Goal: Check status: Check status

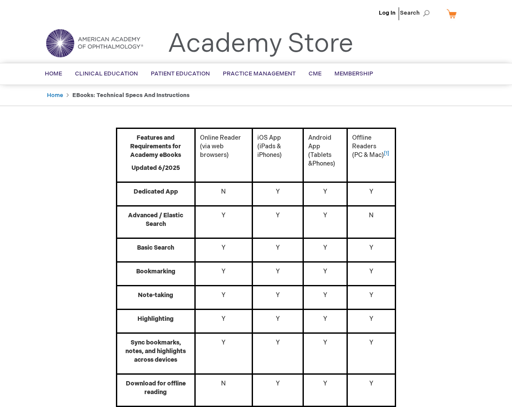
click at [388, 16] on li "Log In" at bounding box center [386, 13] width 21 height 26
click at [388, 12] on link "Log In" at bounding box center [387, 12] width 17 height 7
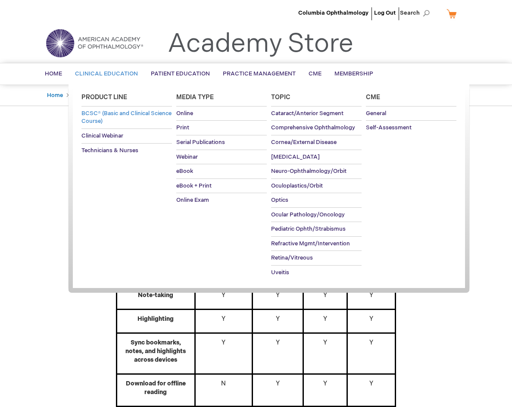
click at [107, 120] on span "BCSC® (Basic and Clinical Science Course)" at bounding box center [126, 117] width 90 height 15
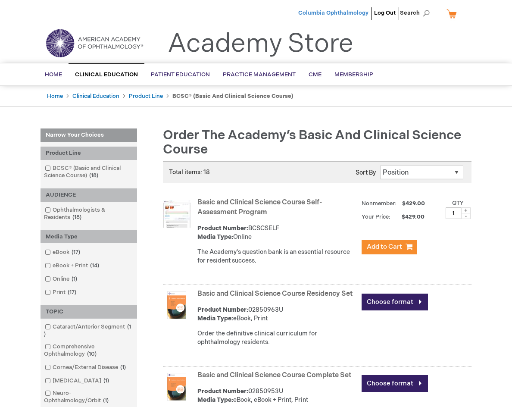
click at [356, 13] on span "Columbia Ophthalmology" at bounding box center [333, 12] width 70 height 7
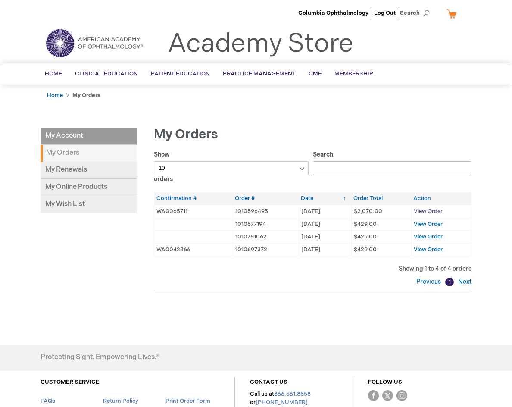
click at [435, 210] on span "View Order" at bounding box center [427, 211] width 29 height 7
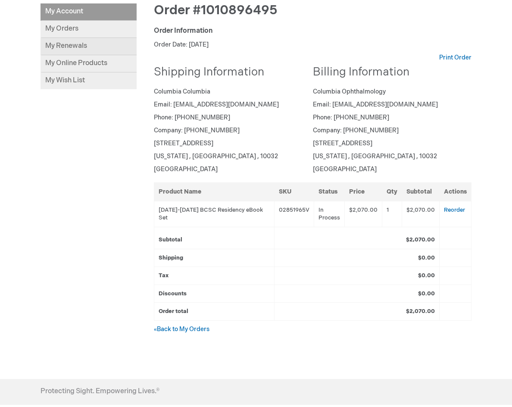
scroll to position [129, 0]
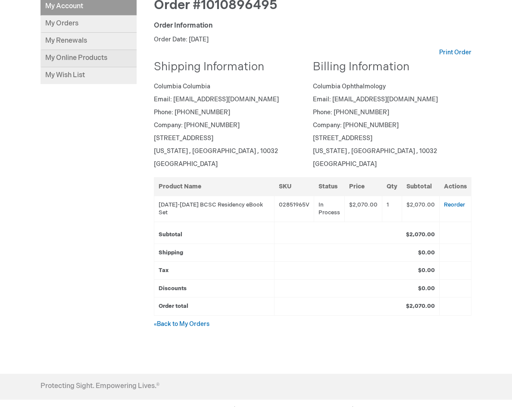
click at [71, 56] on link "My Online Products" at bounding box center [88, 58] width 96 height 17
